Goal: Information Seeking & Learning: Learn about a topic

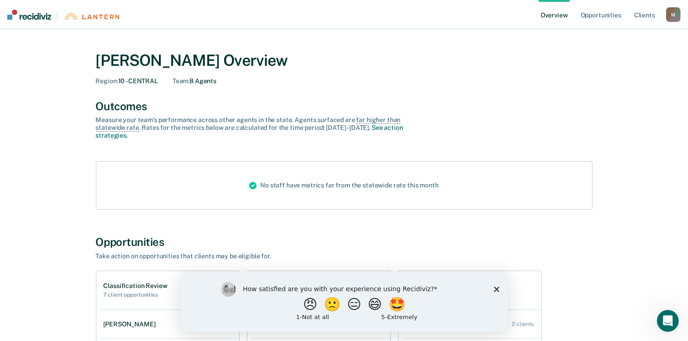
click at [500, 289] on div "How satisfied are you with your experience using Recidiviz? 😠 🙁 😑 😄 🤩 1 - Not a…" at bounding box center [343, 301] width 327 height 59
click at [494, 288] on icon "Close survey" at bounding box center [496, 288] width 5 height 5
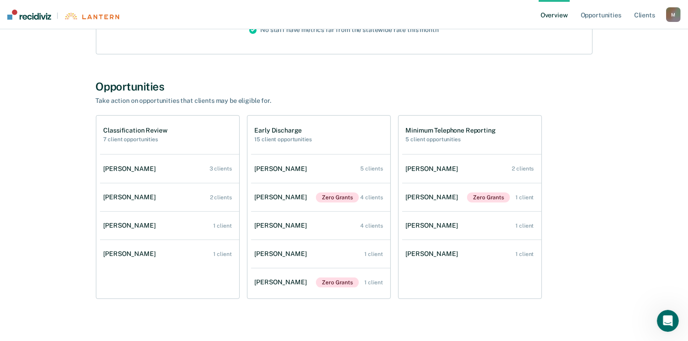
scroll to position [168, 0]
